Goal: Task Accomplishment & Management: Use online tool/utility

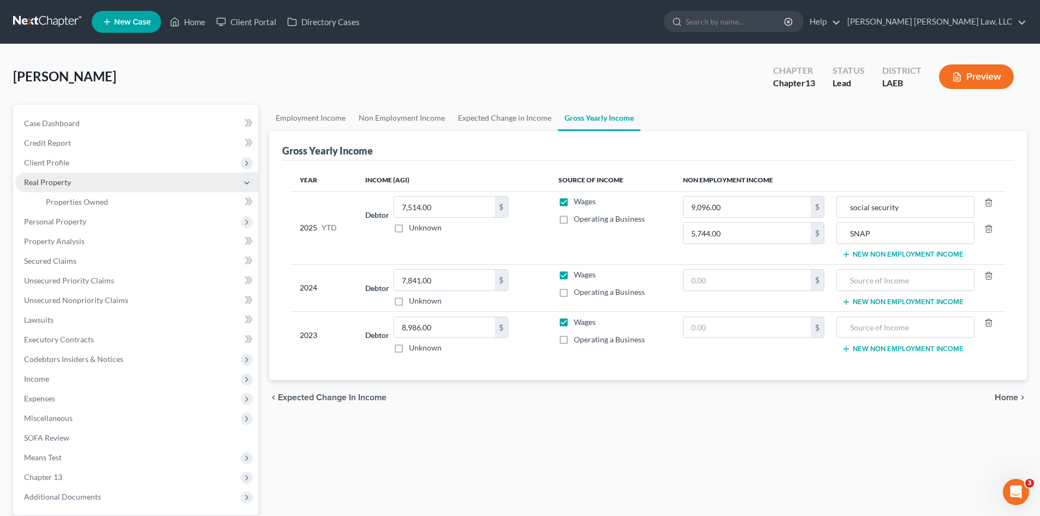
scroll to position [216, 0]
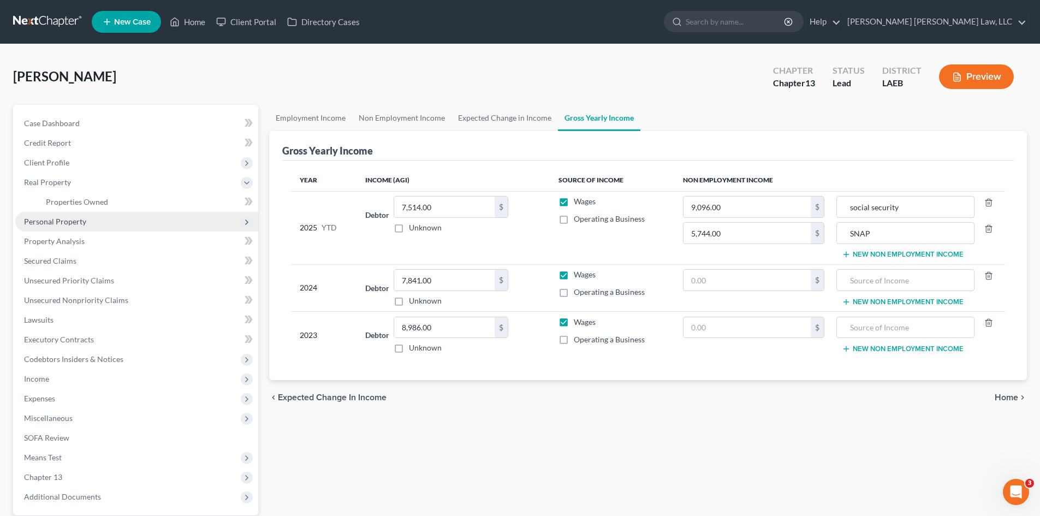
click at [196, 215] on span "Personal Property" at bounding box center [136, 222] width 243 height 20
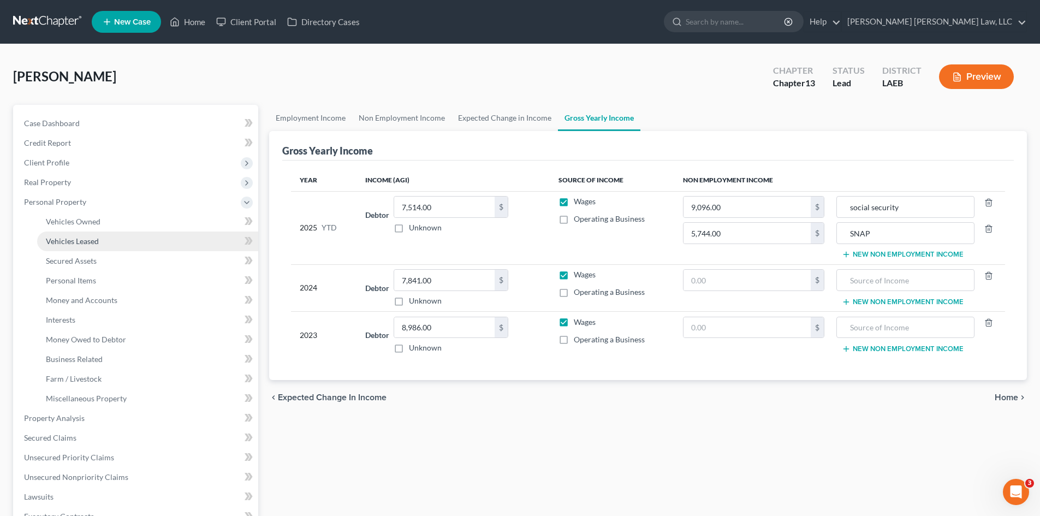
click at [175, 234] on link "Vehicles Leased" at bounding box center [147, 242] width 221 height 20
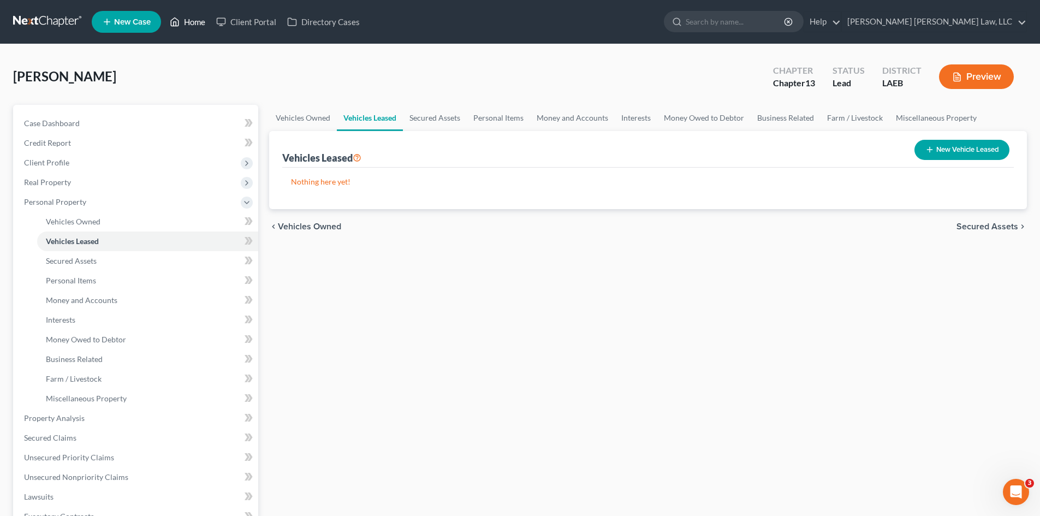
click at [188, 22] on link "Home" at bounding box center [187, 22] width 46 height 20
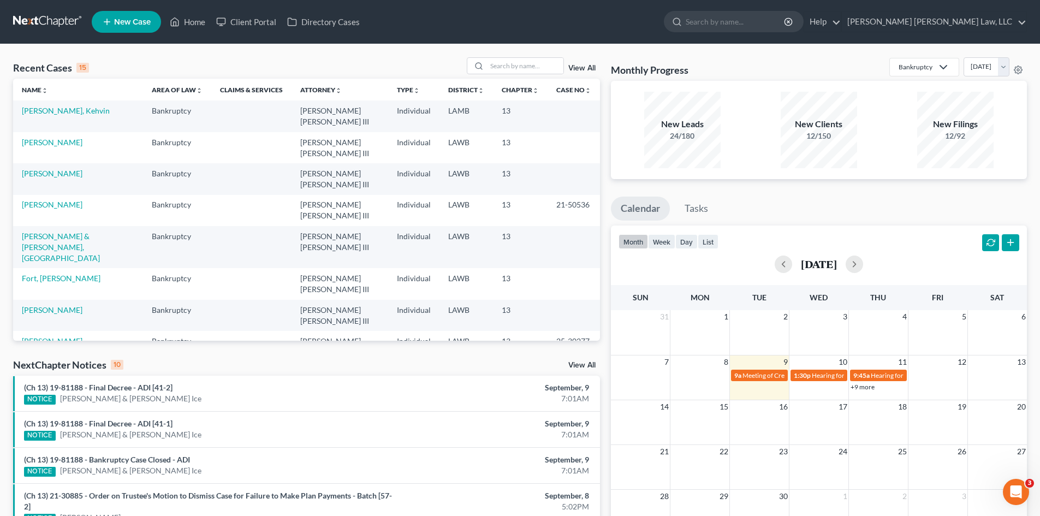
click at [538, 56] on div "Recent Cases 15 View All Name unfold_more expand_more expand_less Area of Law u…" at bounding box center [520, 427] width 1040 height 766
click at [536, 69] on input "search" at bounding box center [525, 66] width 76 height 16
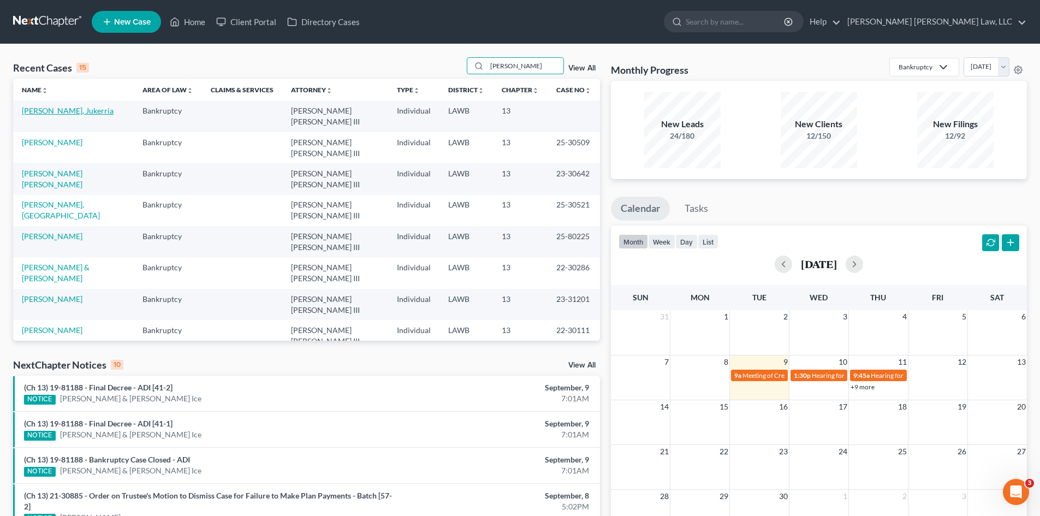
type input "[PERSON_NAME]"
click at [82, 112] on link "[PERSON_NAME], Jukerria" at bounding box center [68, 110] width 92 height 9
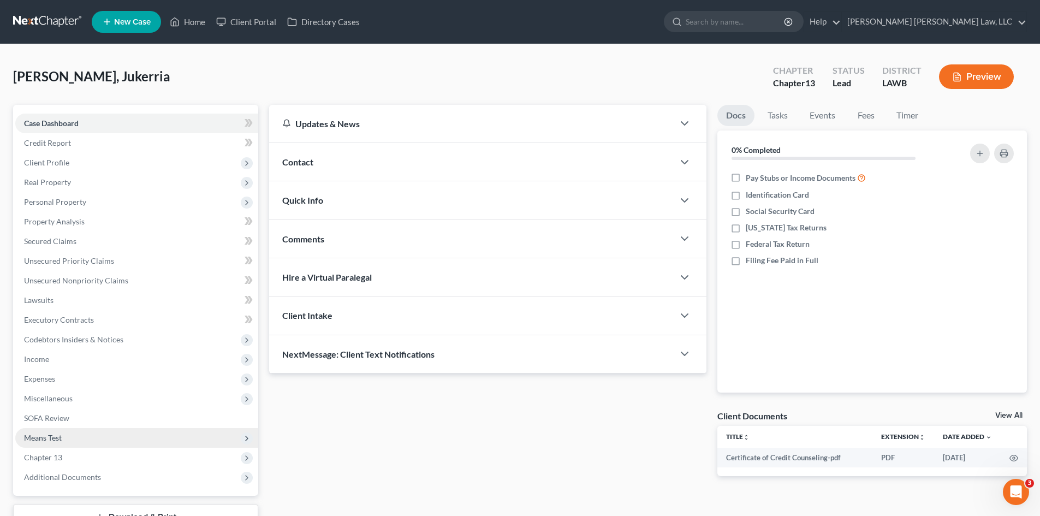
drag, startPoint x: 120, startPoint y: 476, endPoint x: 208, endPoint y: 431, distance: 98.2
click at [120, 476] on span "Additional Documents" at bounding box center [136, 477] width 243 height 20
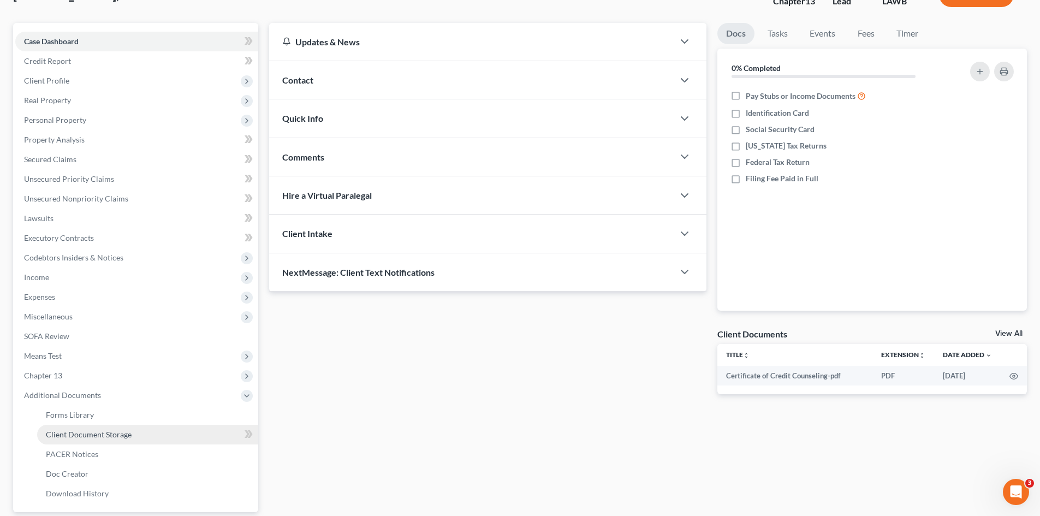
scroll to position [84, 0]
click at [209, 434] on link "Client Document Storage" at bounding box center [147, 433] width 221 height 20
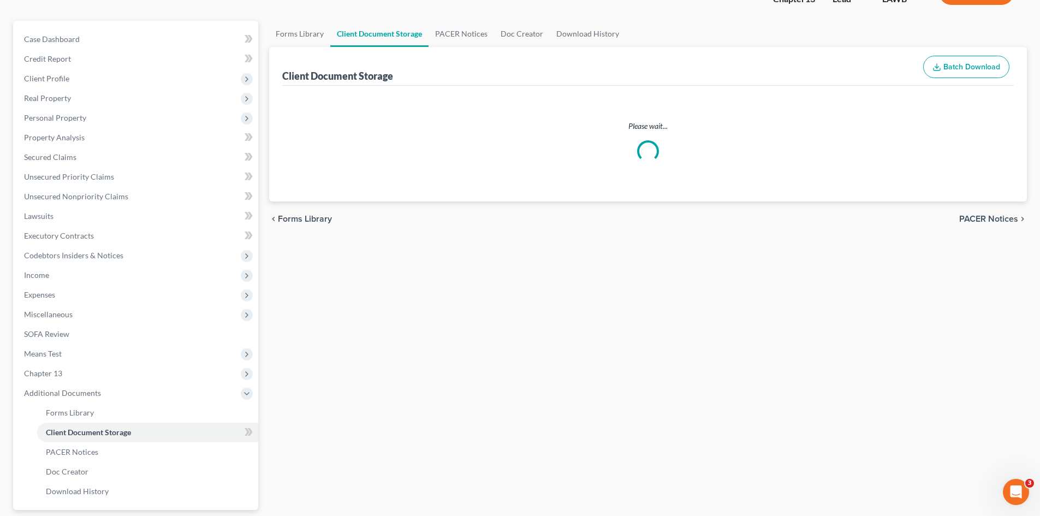
scroll to position [8, 0]
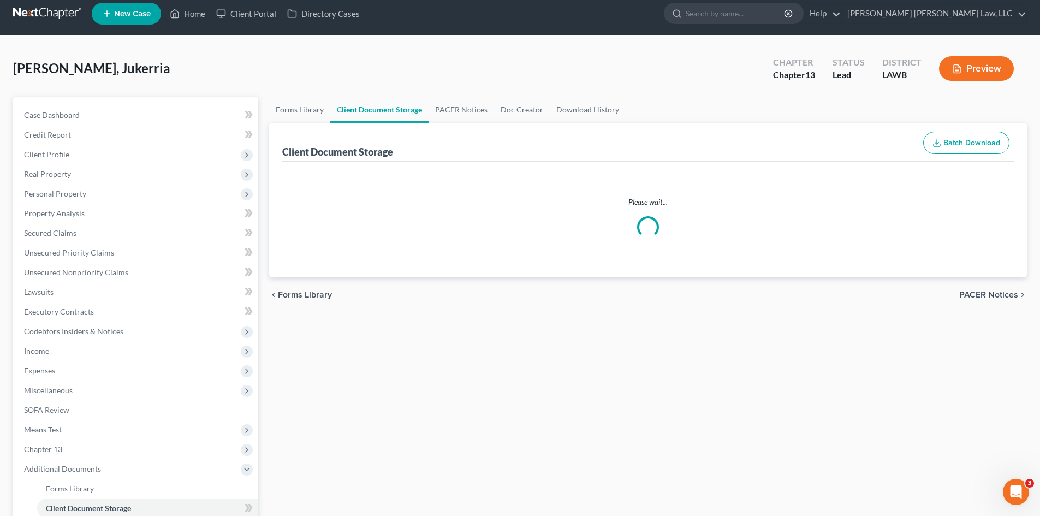
select select "9"
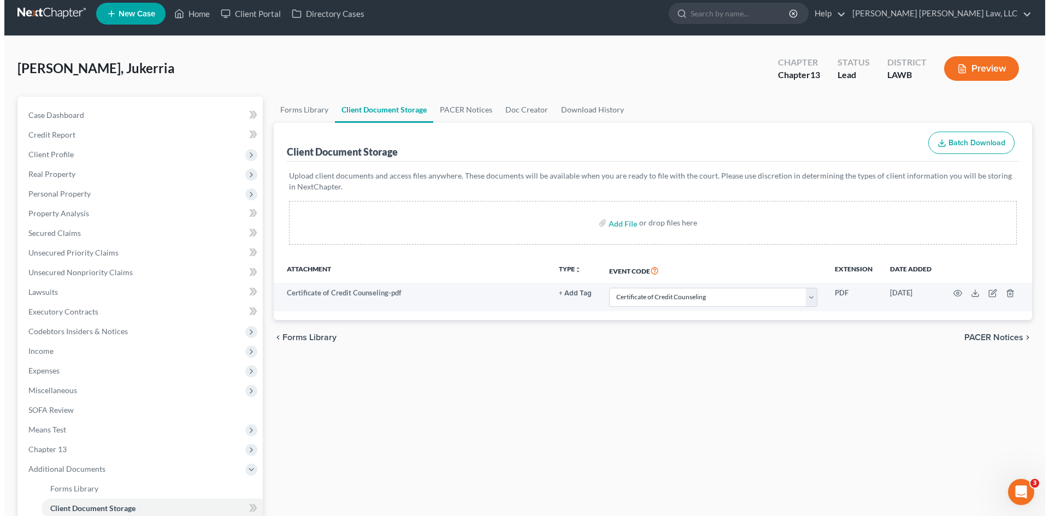
scroll to position [0, 0]
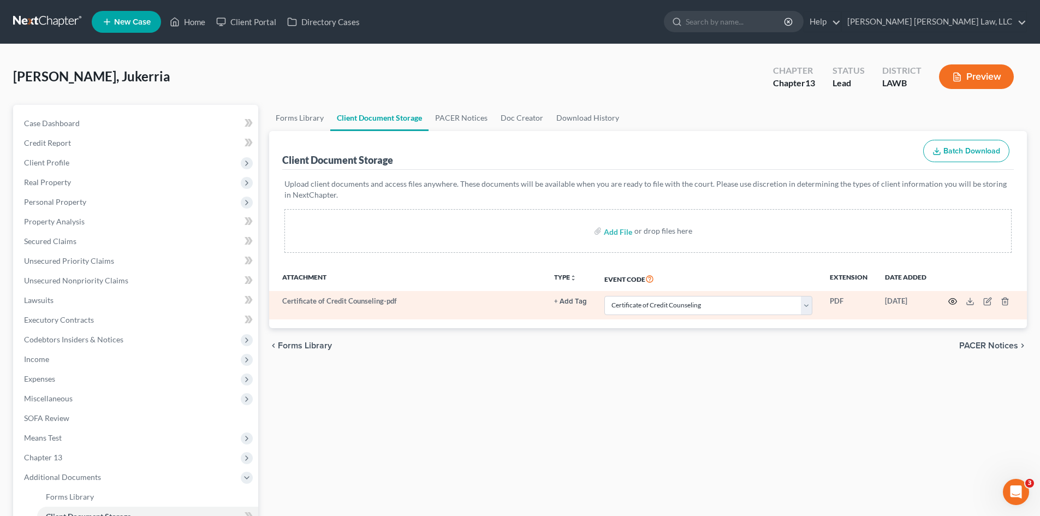
click at [954, 300] on icon "button" at bounding box center [953, 301] width 9 height 9
